Goal: Information Seeking & Learning: Learn about a topic

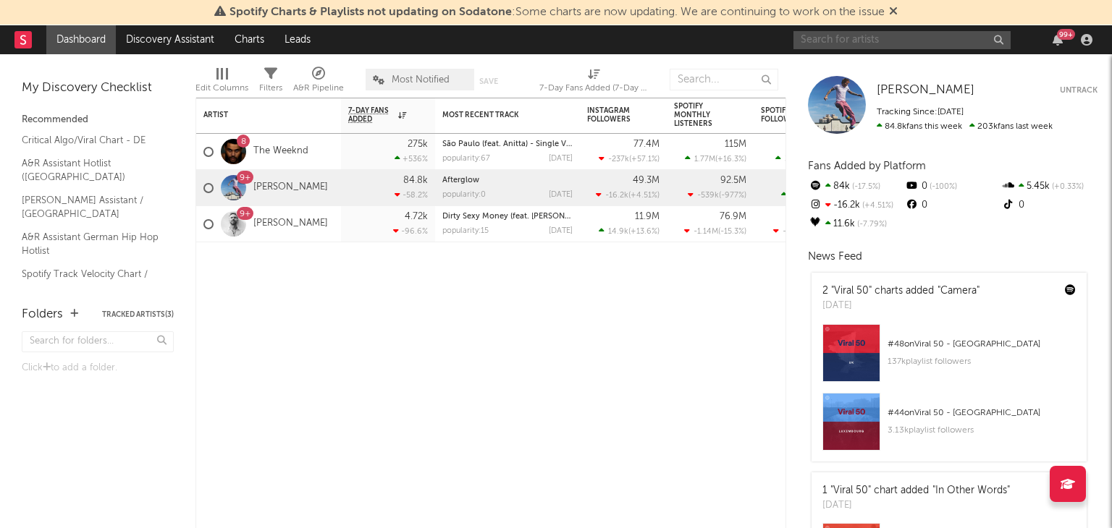
click at [823, 41] on input "text" at bounding box center [901, 40] width 217 height 18
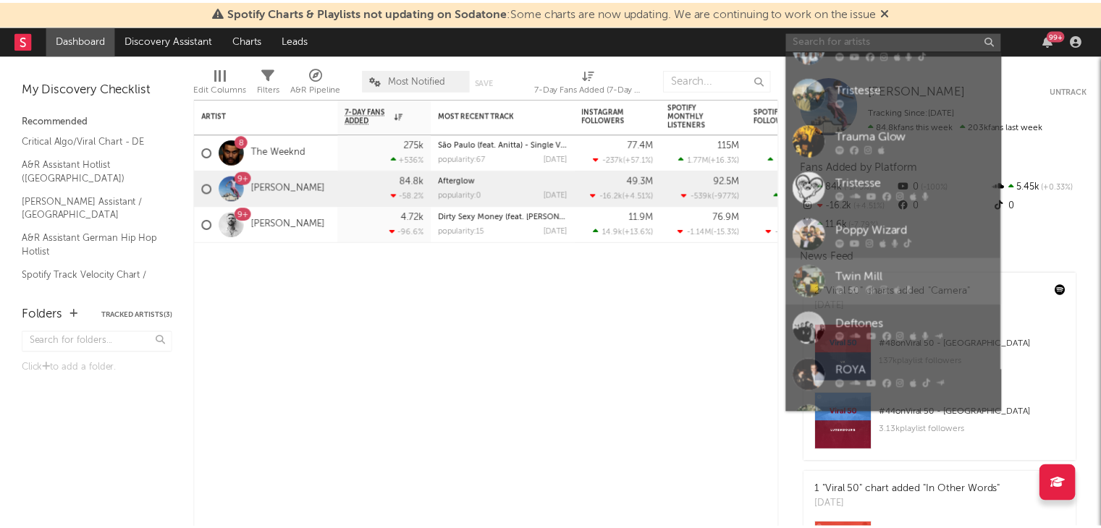
scroll to position [72, 0]
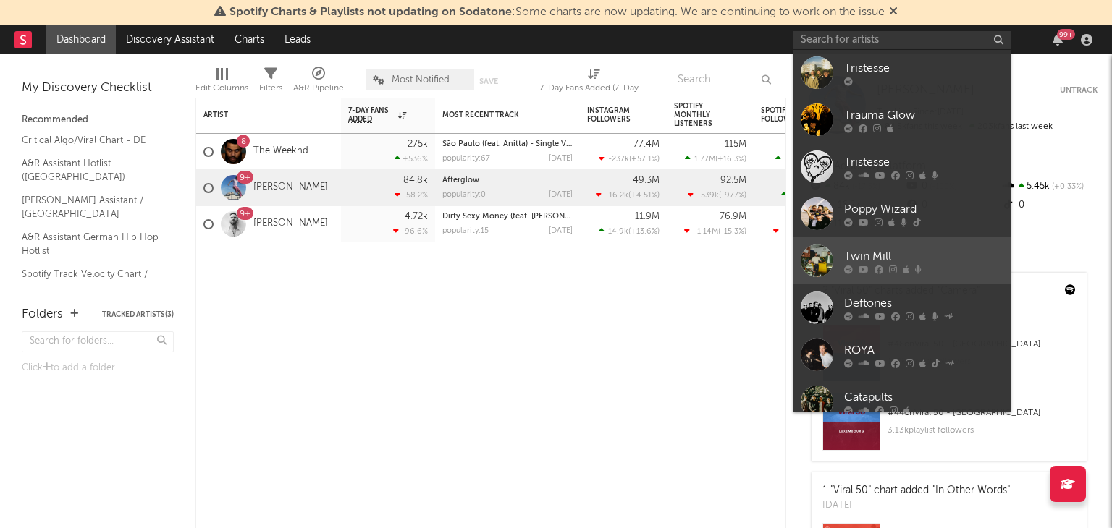
click at [802, 264] on div at bounding box center [817, 261] width 33 height 33
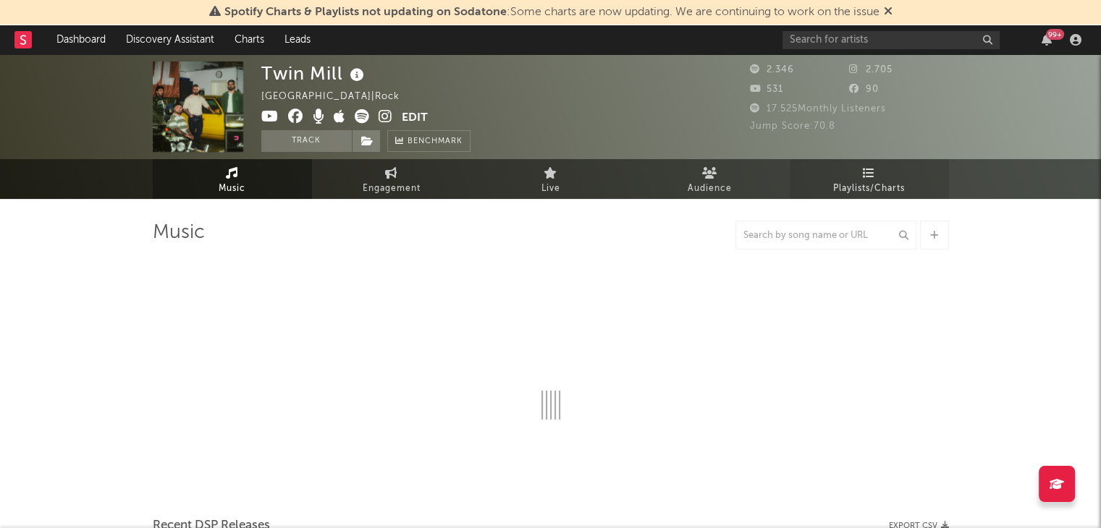
click at [868, 177] on icon at bounding box center [869, 173] width 12 height 12
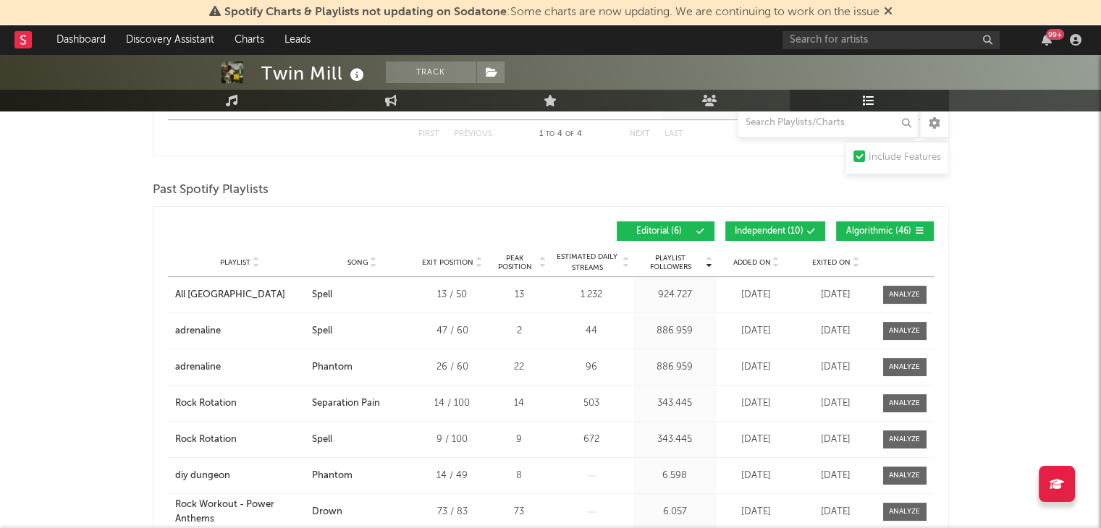
scroll to position [434, 0]
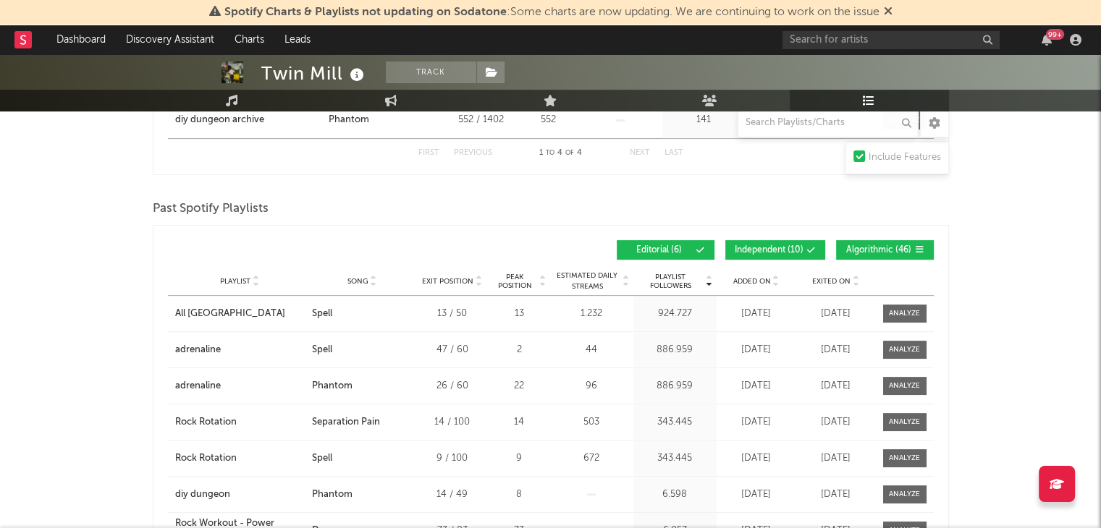
click at [752, 247] on span "Independent ( 10 )" at bounding box center [769, 250] width 69 height 9
click at [877, 250] on span "Algorithmic ( 46 )" at bounding box center [878, 250] width 67 height 9
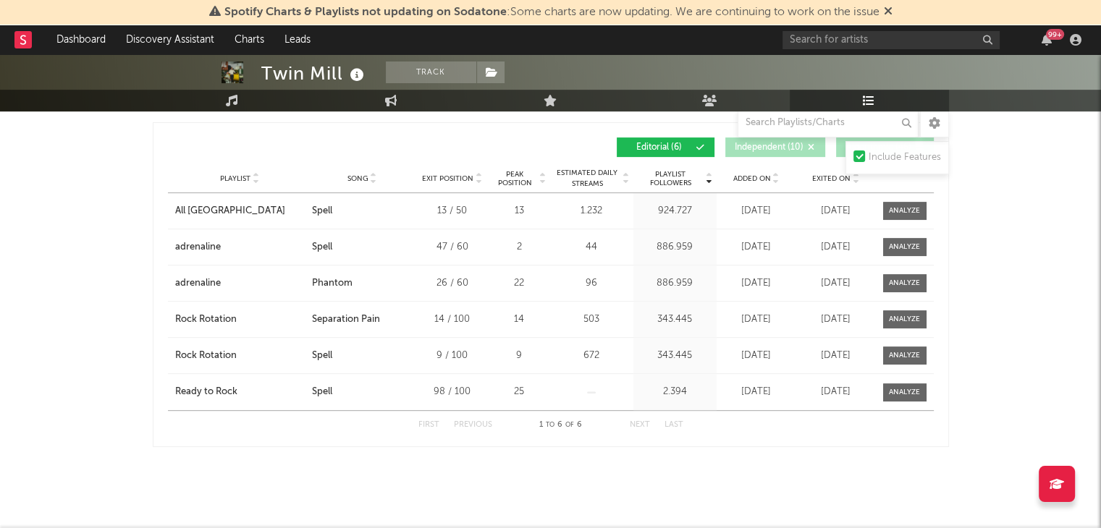
scroll to position [0, 0]
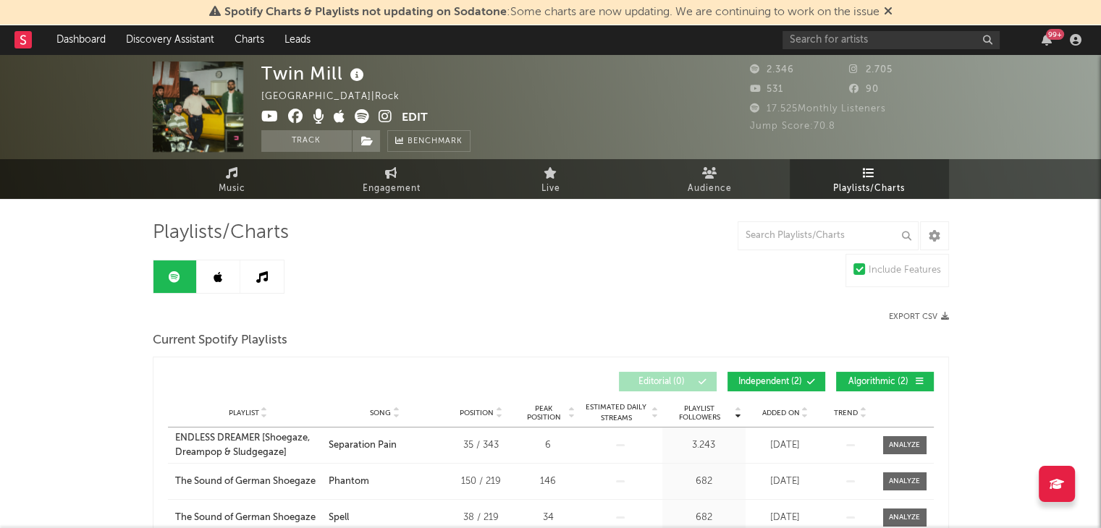
click at [219, 276] on icon at bounding box center [218, 277] width 9 height 12
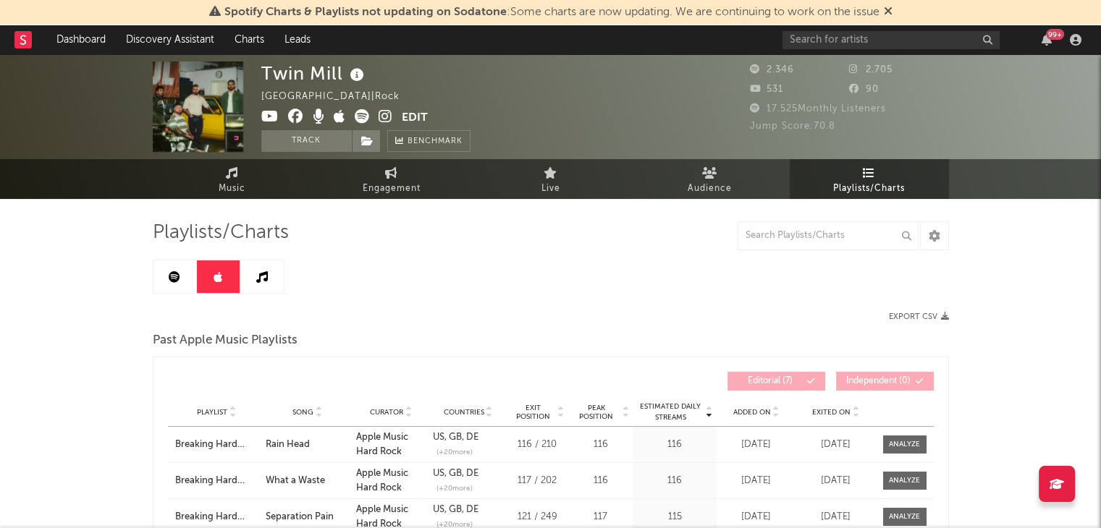
click at [257, 279] on icon at bounding box center [262, 277] width 12 height 12
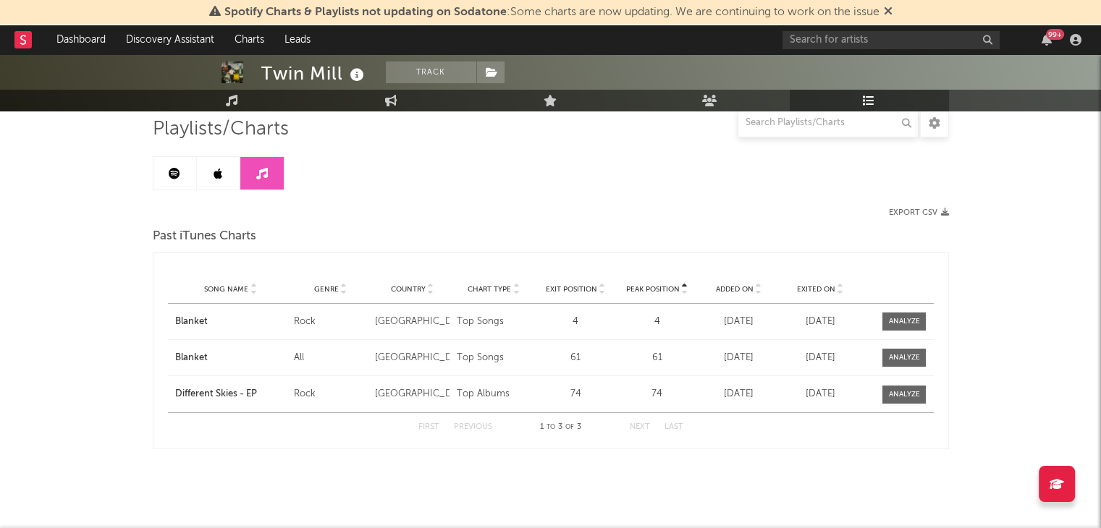
scroll to position [110, 0]
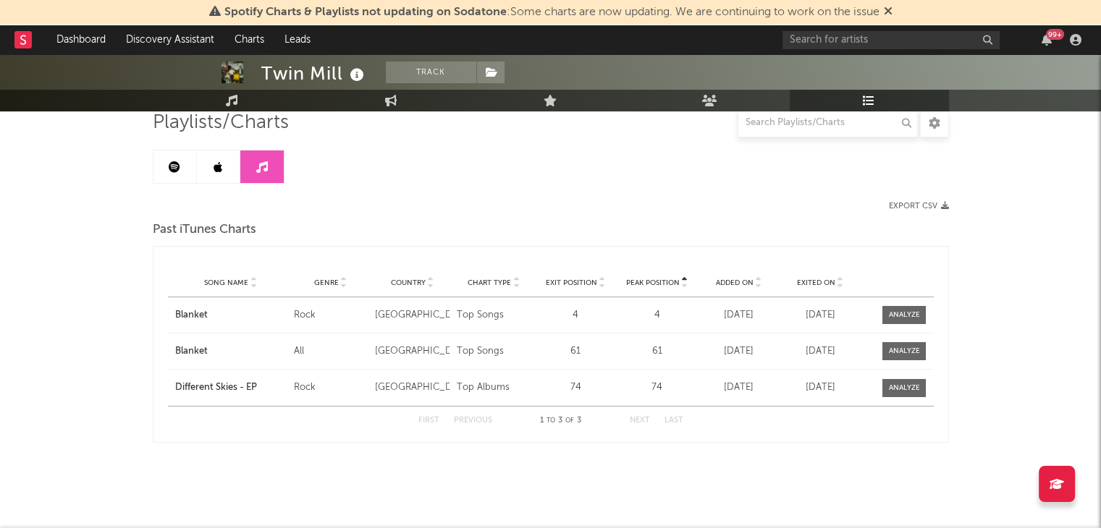
click at [168, 170] on link at bounding box center [174, 167] width 43 height 33
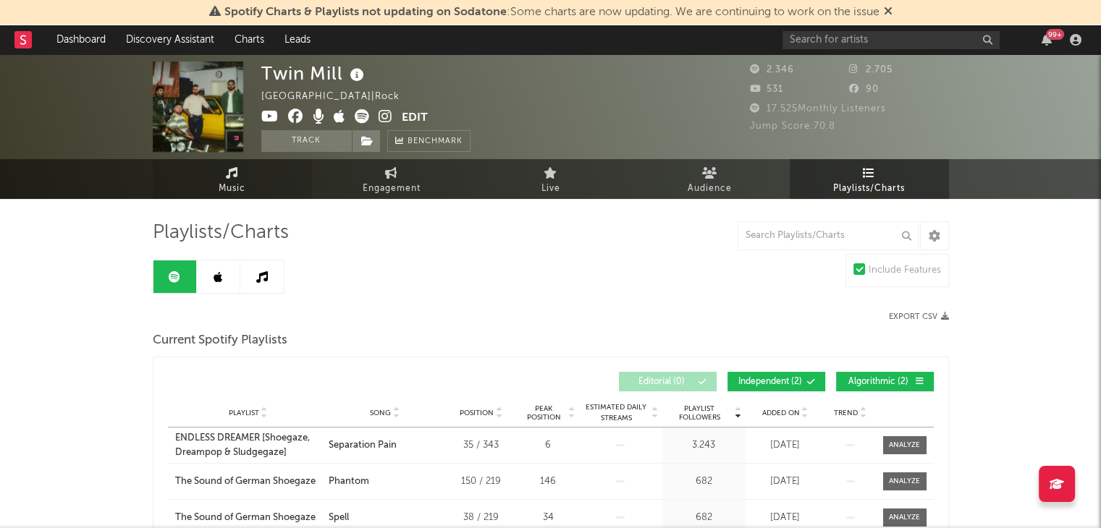
click at [233, 179] on link "Music" at bounding box center [232, 179] width 159 height 40
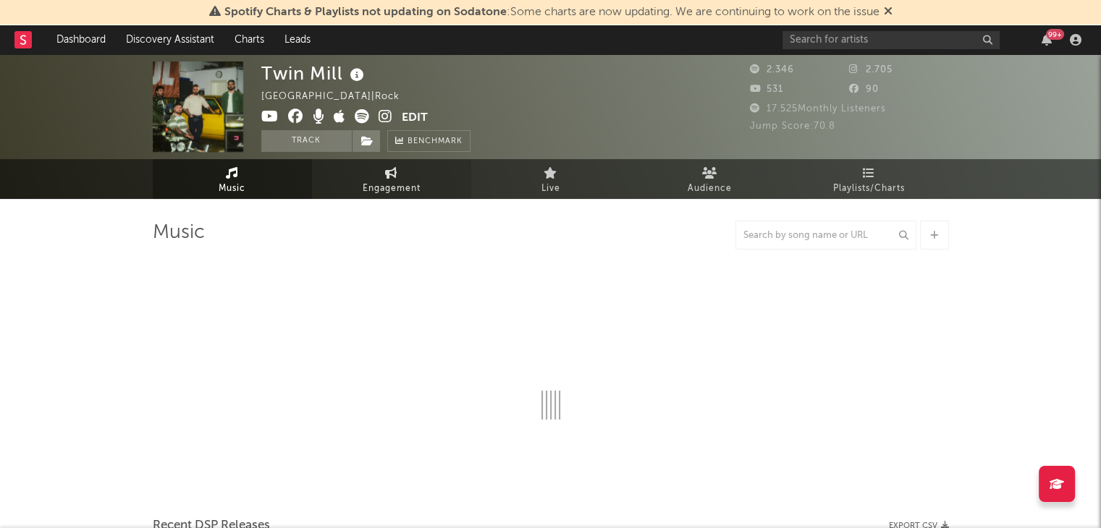
click at [382, 178] on link "Engagement" at bounding box center [391, 179] width 159 height 40
select select "1w"
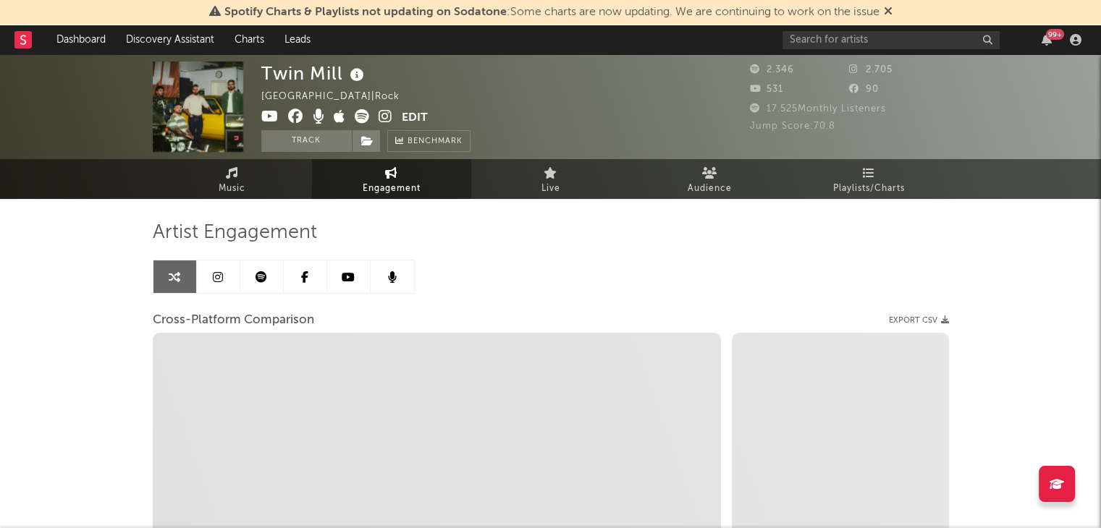
click at [266, 281] on icon at bounding box center [262, 277] width 12 height 12
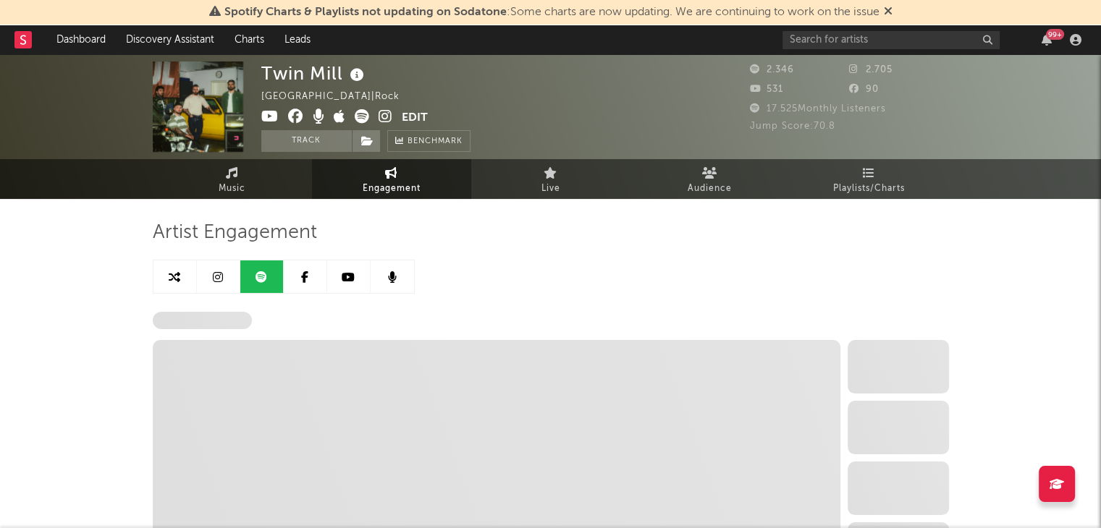
select select "6m"
select select "1w"
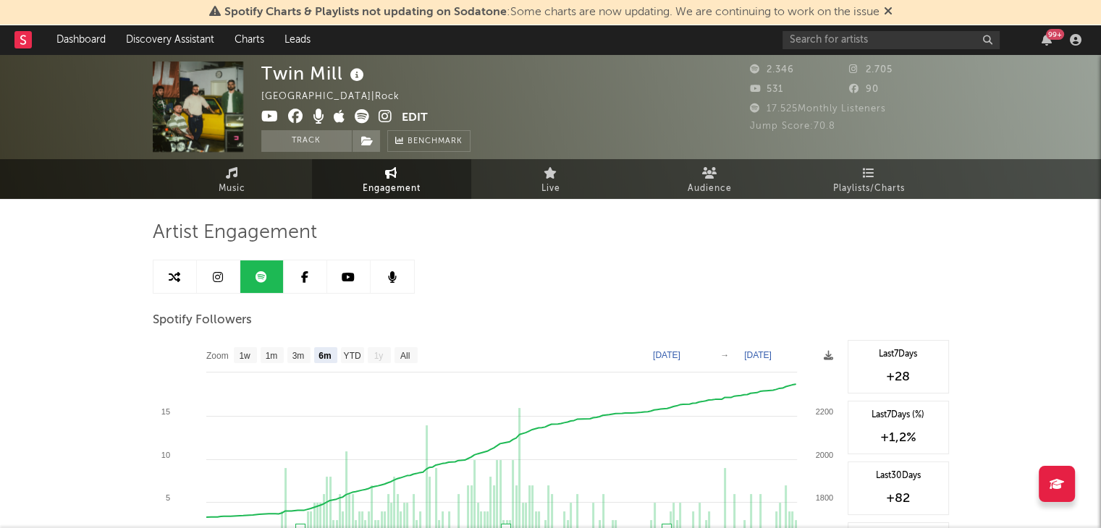
click at [889, 7] on icon at bounding box center [888, 11] width 9 height 12
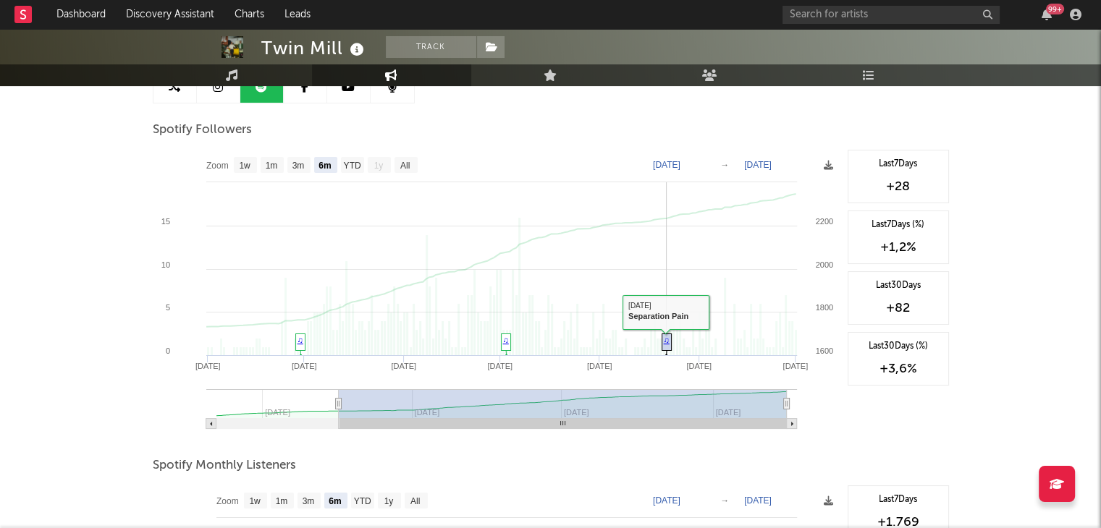
scroll to position [72, 0]
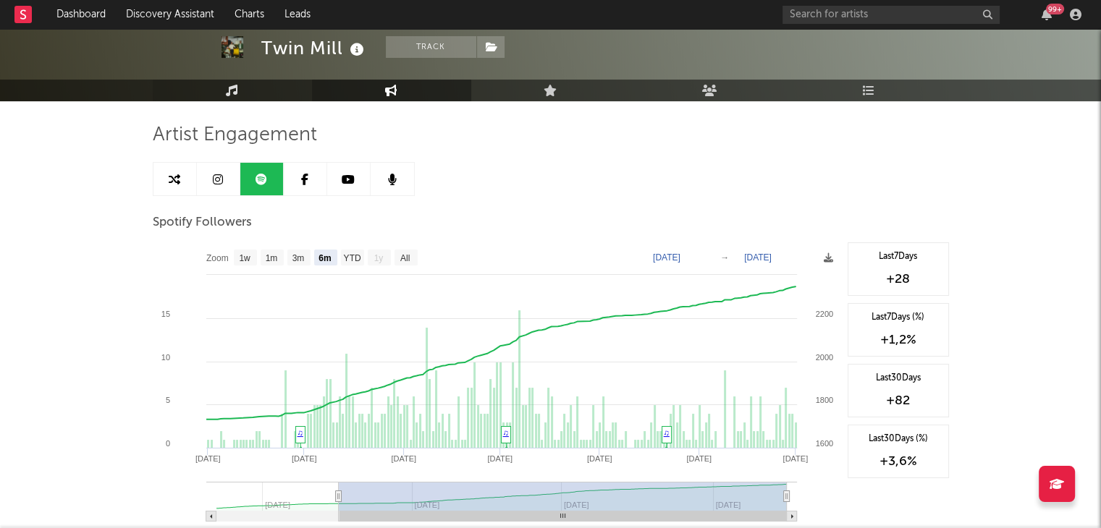
click at [240, 92] on link "Music" at bounding box center [232, 91] width 159 height 22
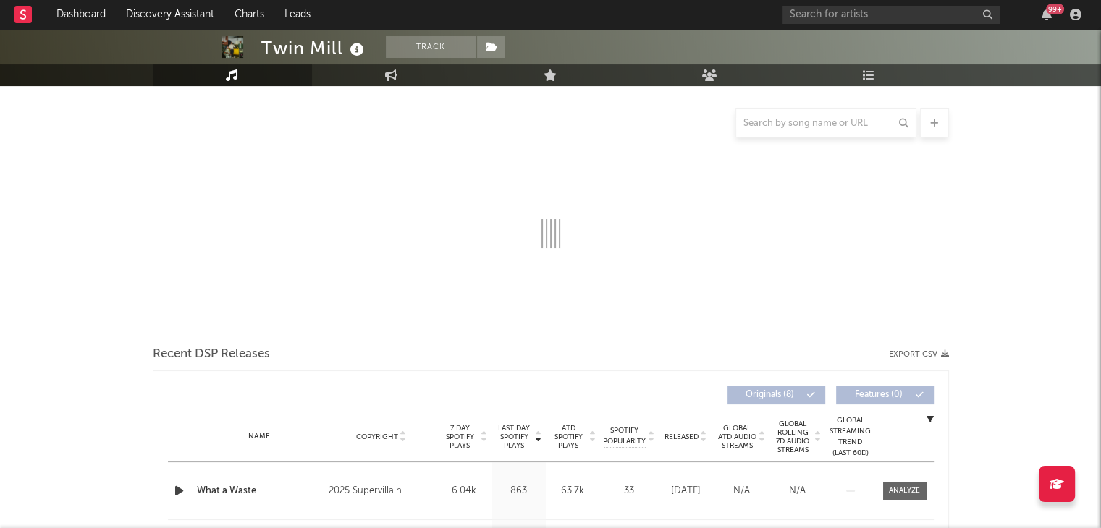
scroll to position [217, 0]
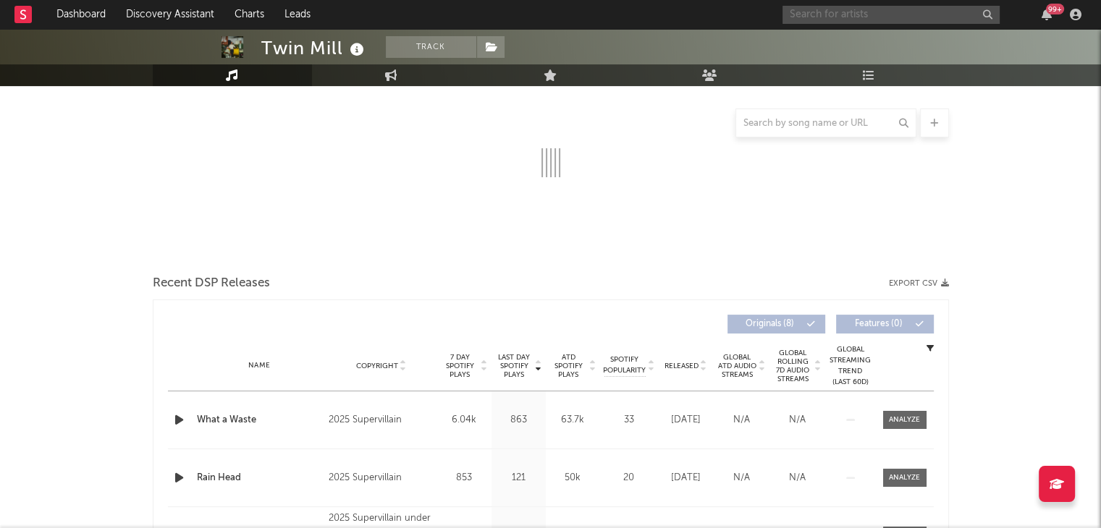
click at [837, 21] on input "text" at bounding box center [890, 15] width 217 height 18
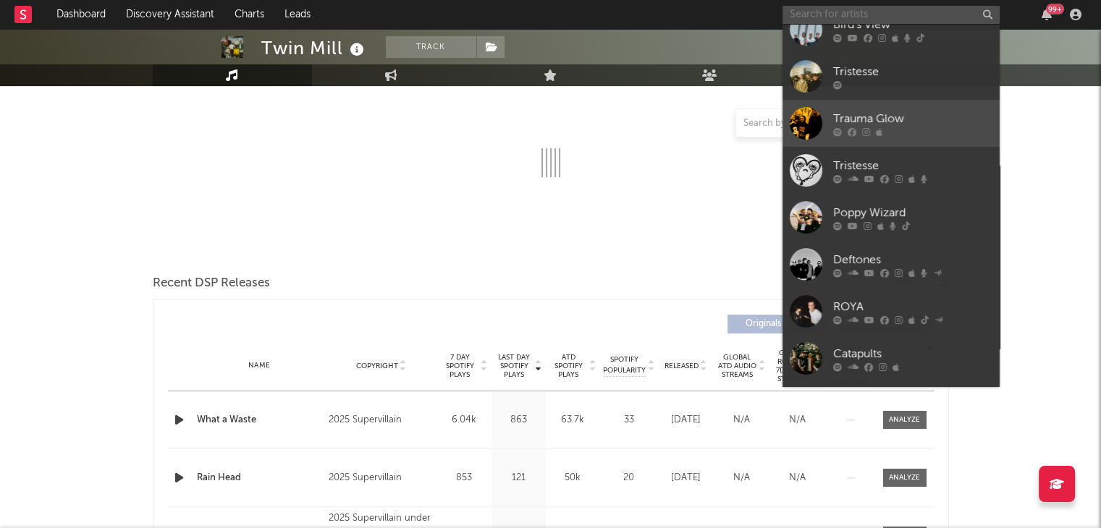
scroll to position [0, 0]
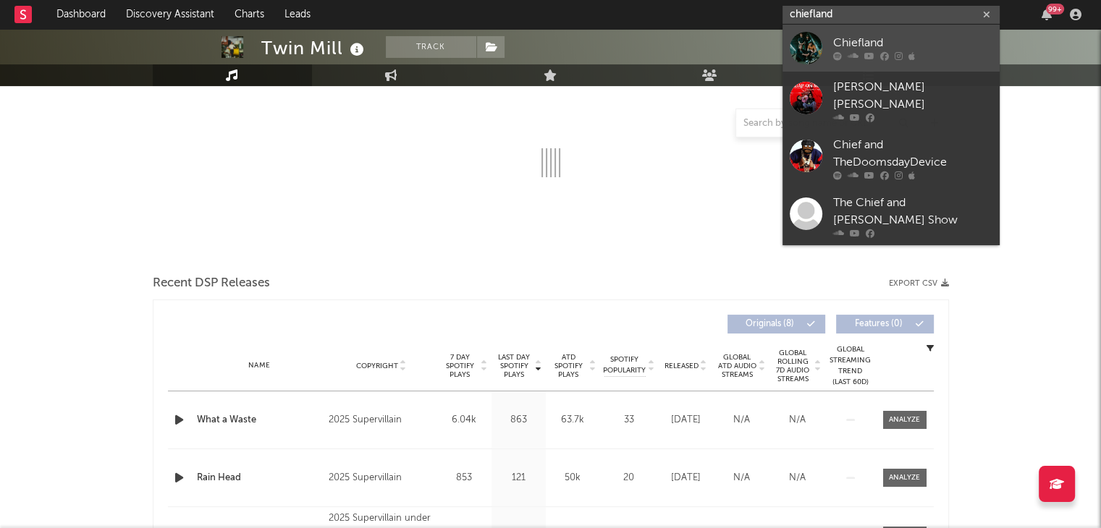
type input "chiefland"
click at [806, 50] on div at bounding box center [806, 48] width 33 height 33
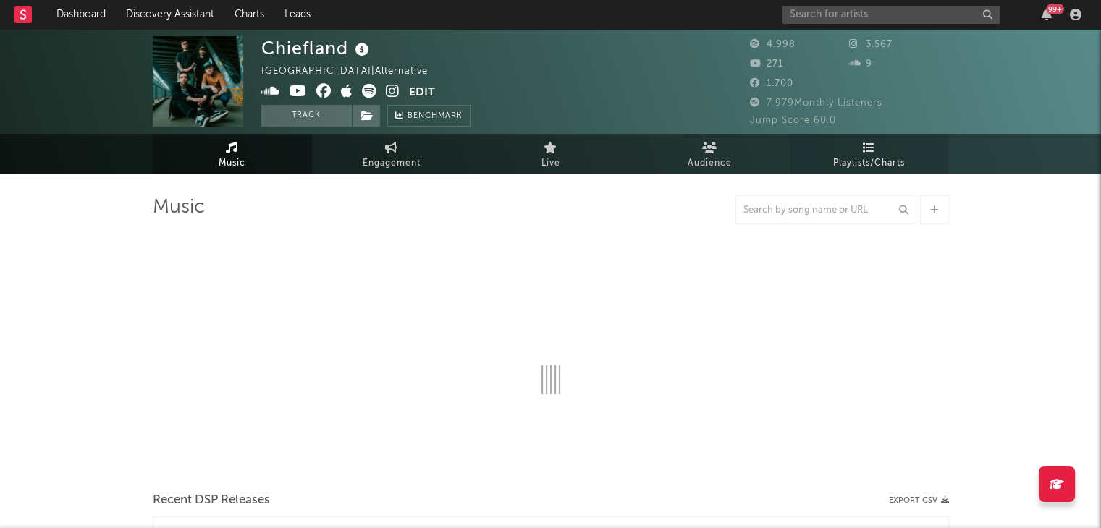
click at [843, 152] on link "Playlists/Charts" at bounding box center [869, 154] width 159 height 40
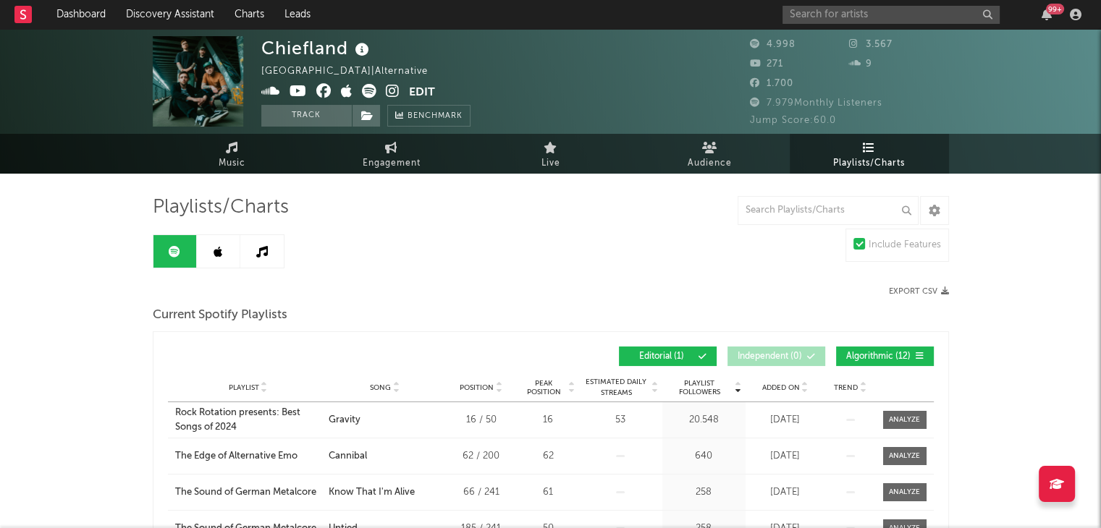
click at [853, 357] on span "Algorithmic ( 12 )" at bounding box center [878, 356] width 67 height 9
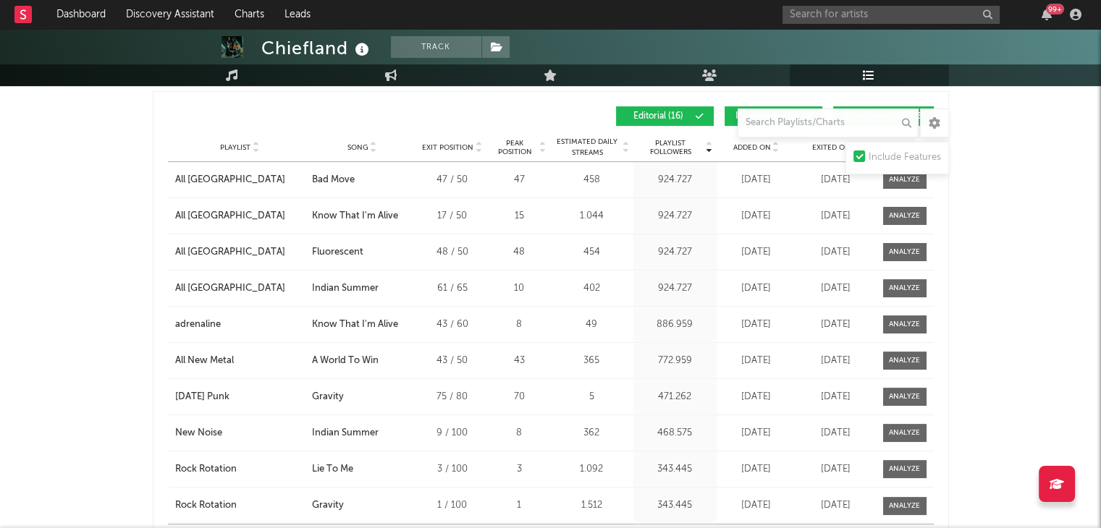
scroll to position [362, 0]
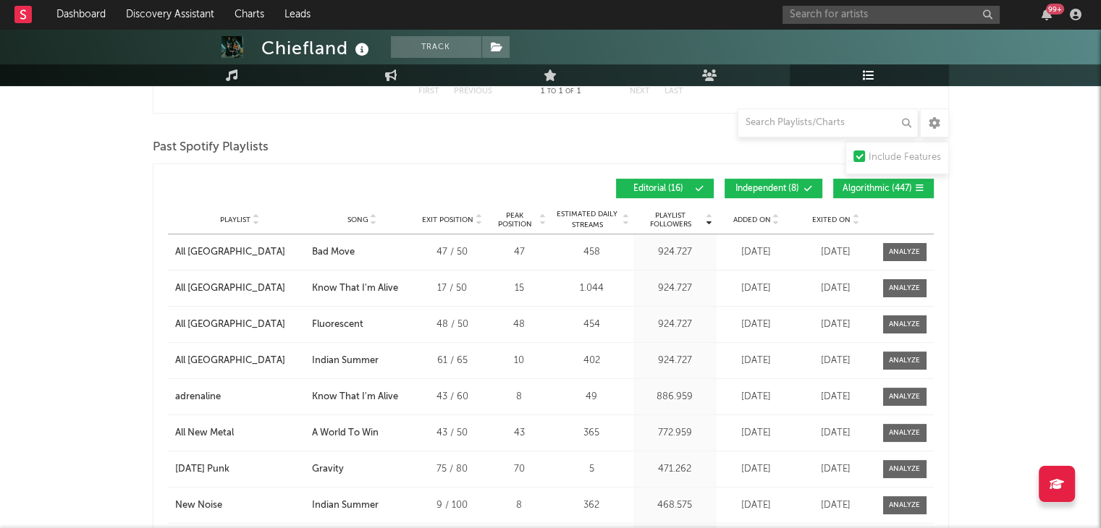
click at [788, 185] on span "Independent ( 8 )" at bounding box center [767, 189] width 67 height 9
click at [890, 185] on span at bounding box center [891, 189] width 2 height 9
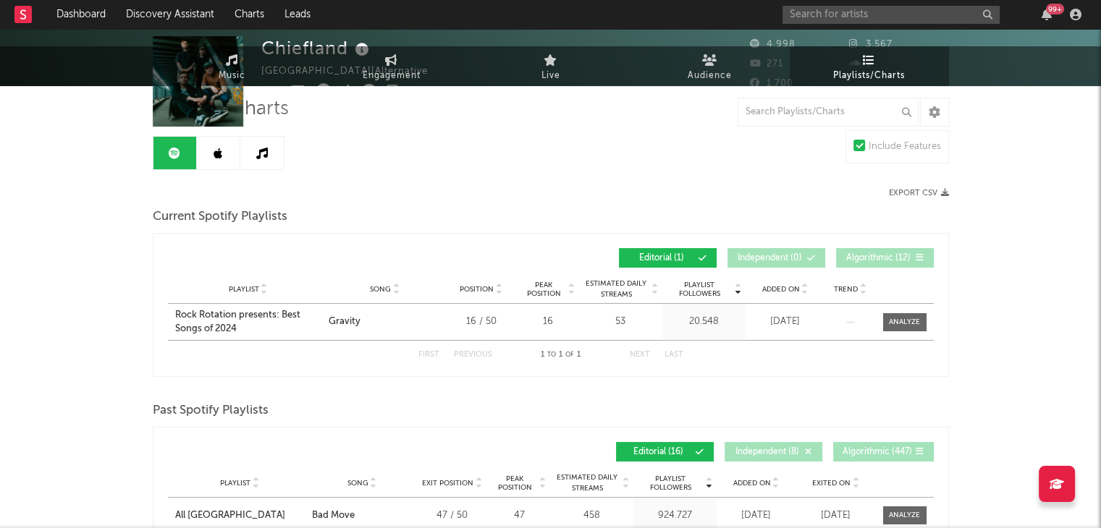
scroll to position [0, 0]
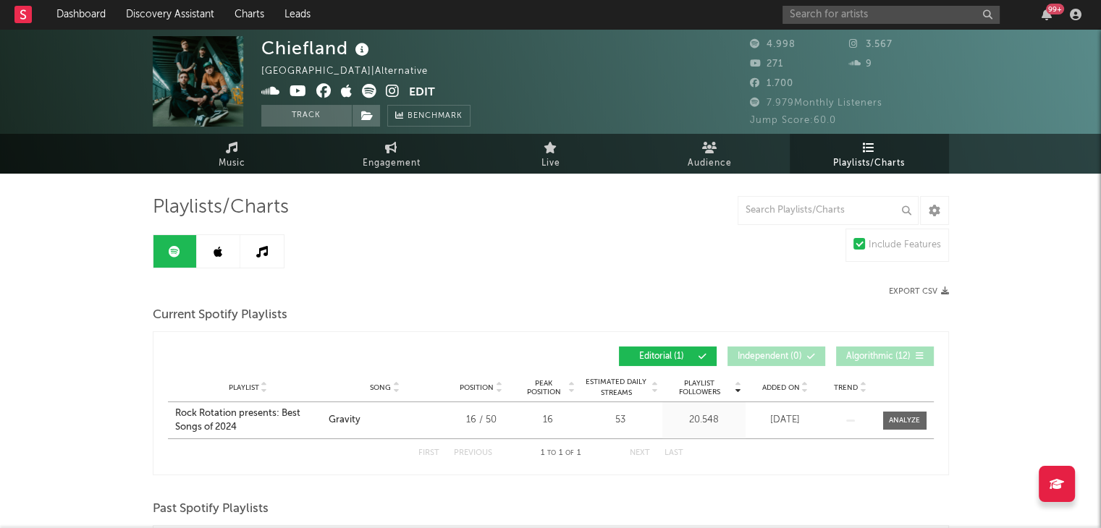
click at [216, 255] on icon at bounding box center [218, 252] width 9 height 12
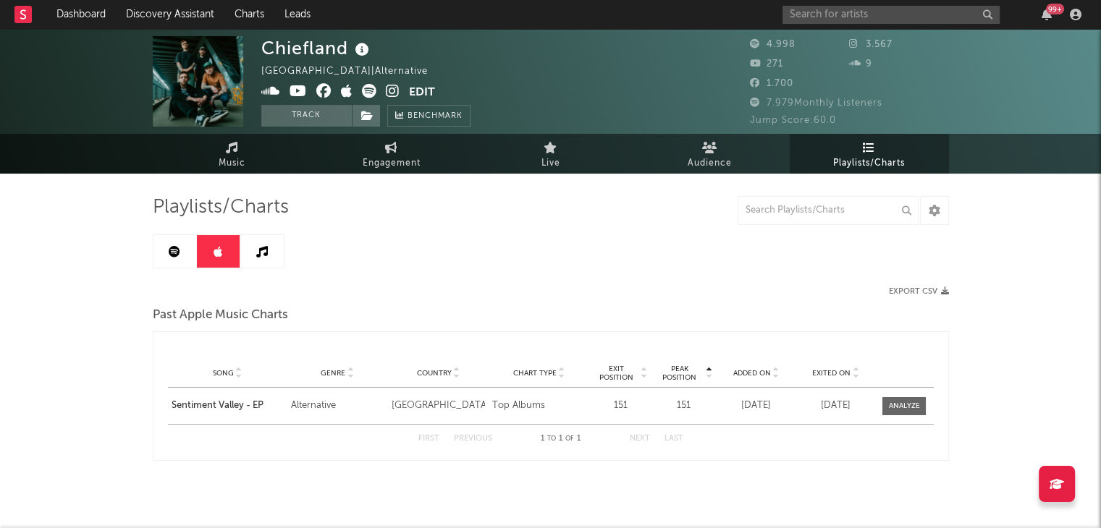
click at [261, 252] on icon at bounding box center [262, 252] width 12 height 12
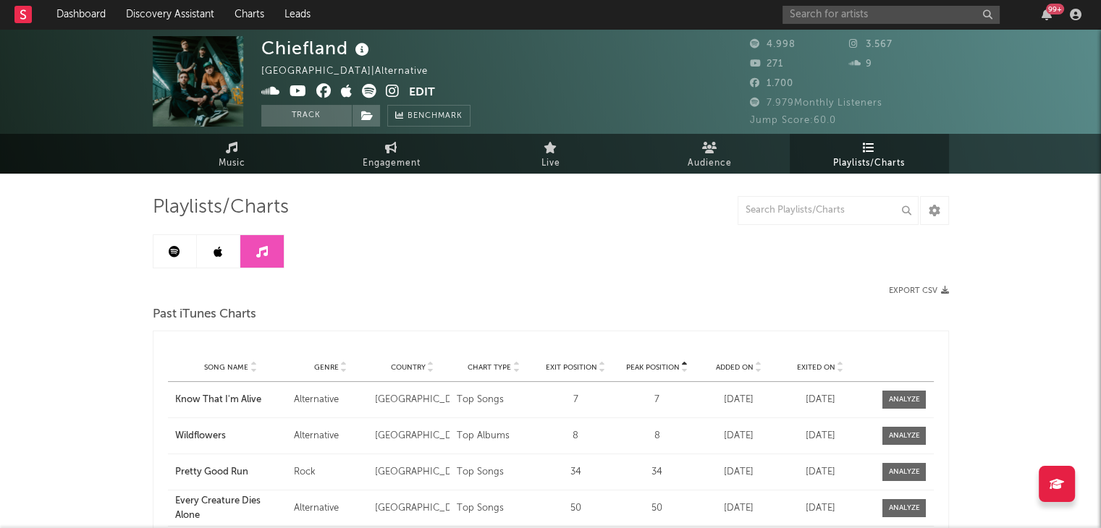
click at [221, 255] on icon at bounding box center [218, 252] width 9 height 12
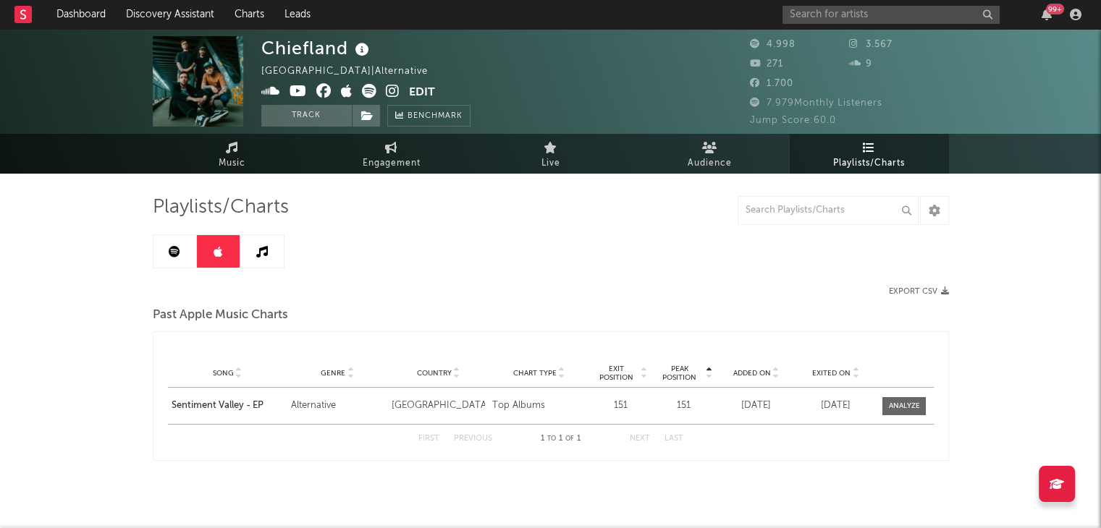
click at [168, 256] on link at bounding box center [174, 251] width 43 height 33
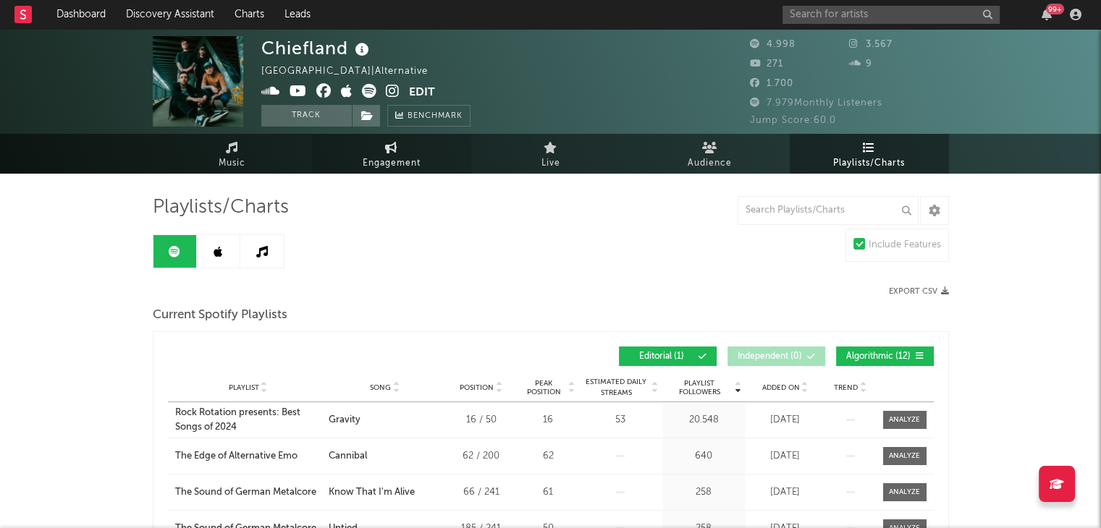
click at [383, 160] on span "Engagement" at bounding box center [392, 163] width 58 height 17
select select "1w"
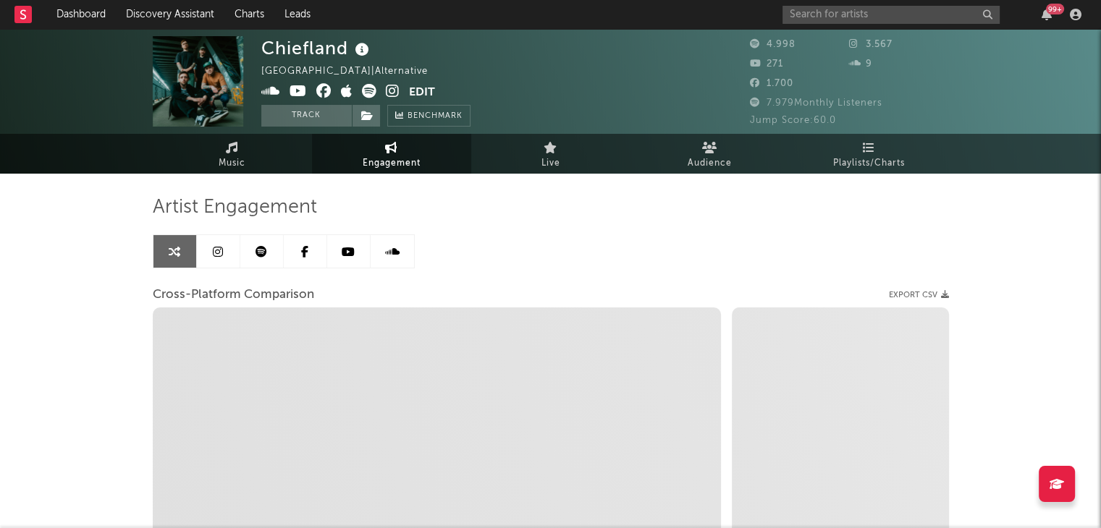
click at [256, 250] on icon at bounding box center [262, 252] width 12 height 12
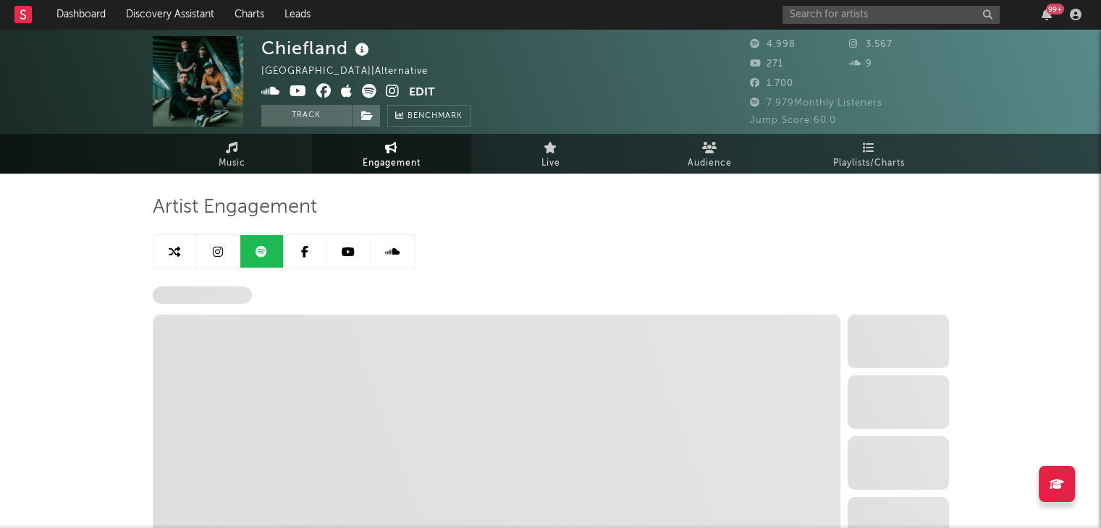
select select "6m"
select select "1w"
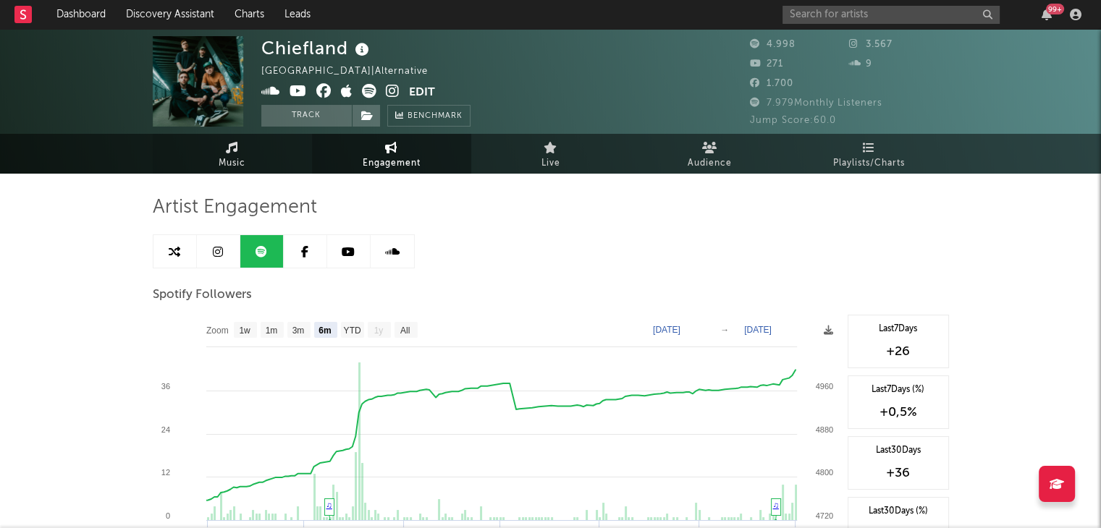
click at [240, 149] on link "Music" at bounding box center [232, 154] width 159 height 40
